Goal: Task Accomplishment & Management: Use online tool/utility

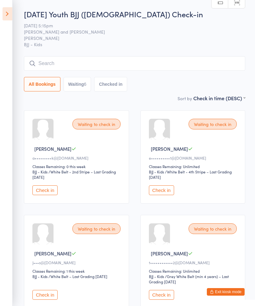
click at [53, 300] on button "Check in" at bounding box center [44, 295] width 25 height 10
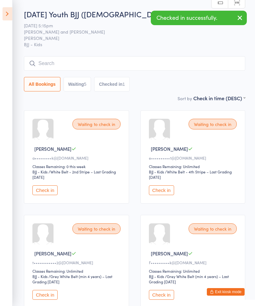
click at [54, 195] on button "Check in" at bounding box center [44, 190] width 25 height 10
click at [66, 195] on div "Check in" at bounding box center [77, 190] width 90 height 10
click at [50, 195] on button "Check in" at bounding box center [44, 190] width 25 height 10
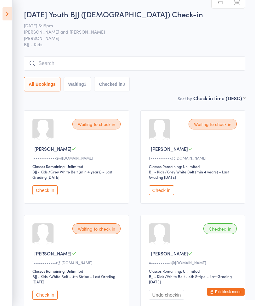
click at [163, 201] on div "Waiting to check in [GEOGRAPHIC_DATA][PERSON_NAME]••••••••••k@[DOMAIN_NAME] Cla…" at bounding box center [192, 156] width 105 height 93
click at [168, 189] on button "Check in" at bounding box center [161, 190] width 25 height 10
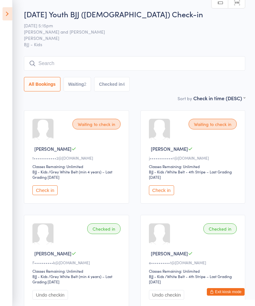
click at [86, 60] on input "search" at bounding box center [134, 63] width 221 height 14
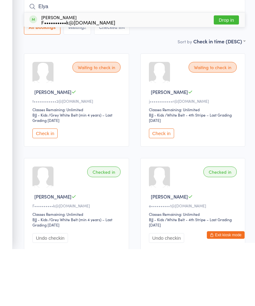
type input "Elya"
click at [84, 77] on div "F••••••••••k@[DOMAIN_NAME]" at bounding box center [78, 79] width 74 height 5
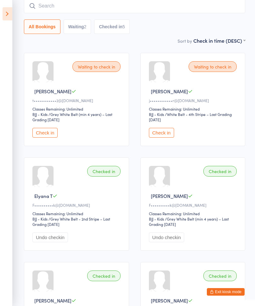
scroll to position [54, 0]
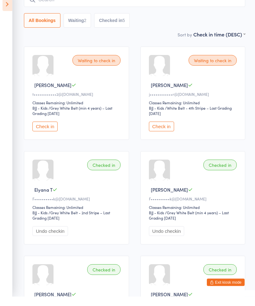
click at [164, 131] on button "Check in" at bounding box center [161, 136] width 25 height 10
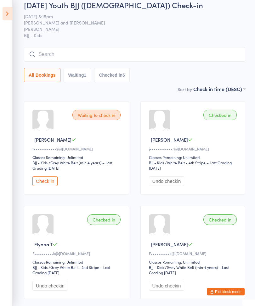
scroll to position [8, 0]
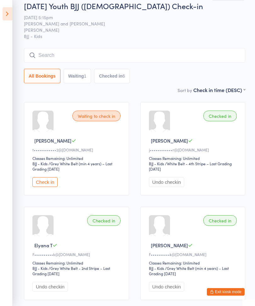
click at [86, 70] on button "Waiting 1" at bounding box center [77, 76] width 28 height 14
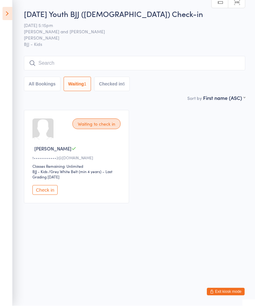
click at [125, 88] on button "Checked in 6" at bounding box center [112, 84] width 36 height 14
select select "5"
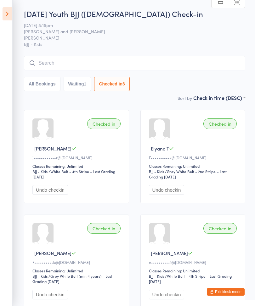
click at [48, 86] on button "All Bookings" at bounding box center [42, 84] width 36 height 14
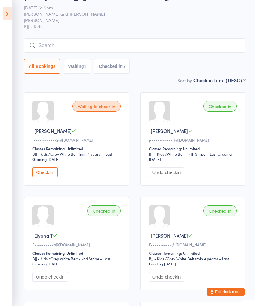
scroll to position [0, 0]
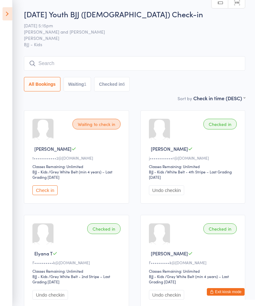
click at [159, 58] on input "search" at bounding box center [134, 63] width 221 height 14
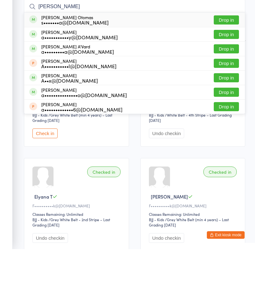
type input "[PERSON_NAME]"
click at [226, 72] on button "Drop in" at bounding box center [225, 76] width 25 height 9
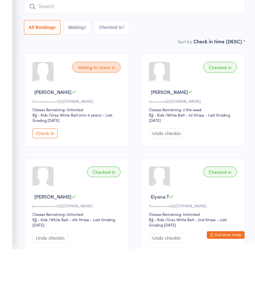
click at [157, 37] on div "[DATE] Youth BJJ ([DEMOGRAPHIC_DATA]) Check-in [DATE] 5:15pm [PERSON_NAME] and …" at bounding box center [134, 52] width 221 height 86
